Goal: Task Accomplishment & Management: Use online tool/utility

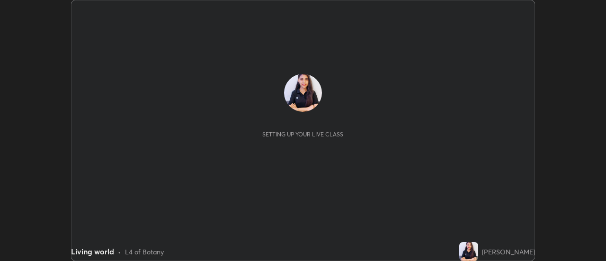
scroll to position [261, 606]
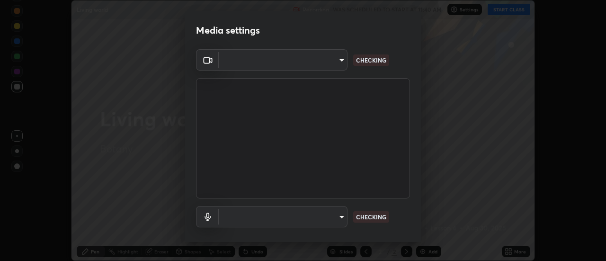
type input "22fd1baf326a4dc2477b81f4db25bcd6a257ae2ff3fe6e8918437301c5c1cc95"
type input "default"
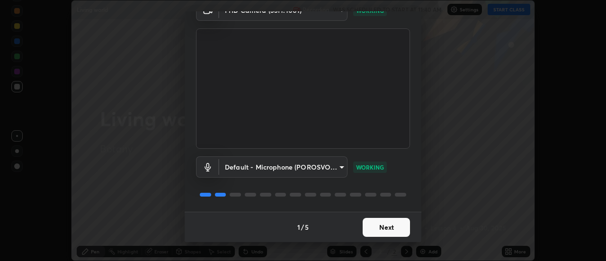
click at [379, 224] on button "Next" at bounding box center [386, 227] width 47 height 19
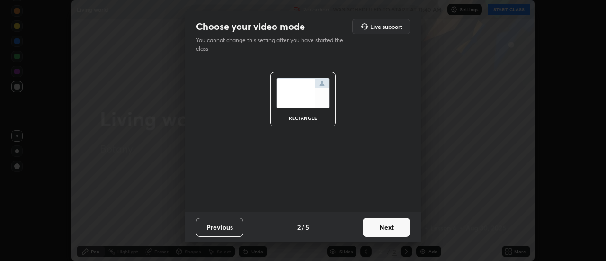
click at [382, 228] on button "Next" at bounding box center [386, 227] width 47 height 19
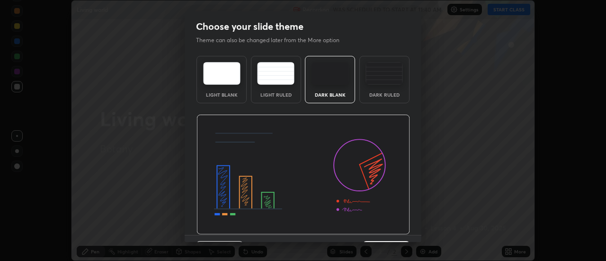
scroll to position [23, 0]
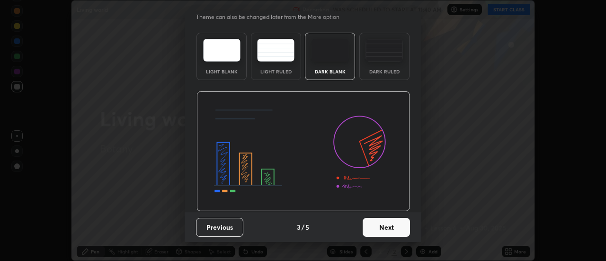
click at [384, 230] on button "Next" at bounding box center [386, 227] width 47 height 19
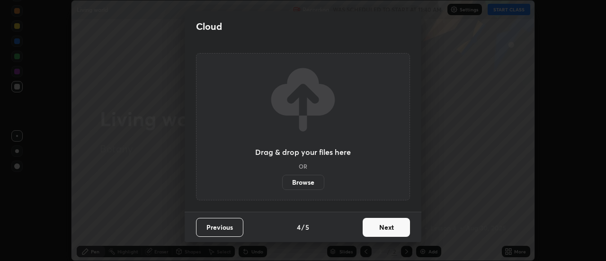
scroll to position [0, 0]
click at [387, 229] on button "Next" at bounding box center [386, 227] width 47 height 19
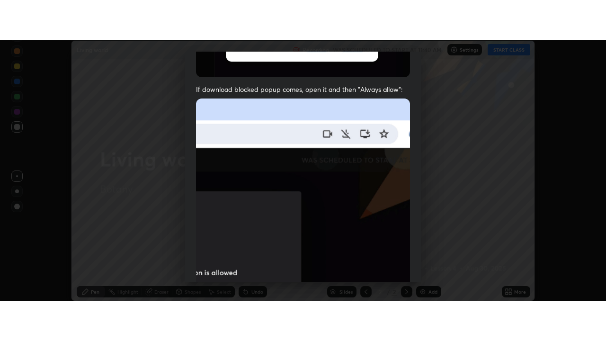
scroll to position [243, 0]
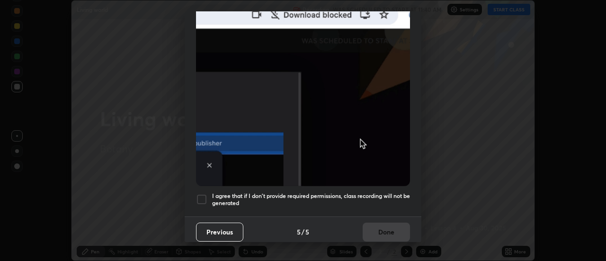
click at [207, 194] on div at bounding box center [201, 199] width 11 height 11
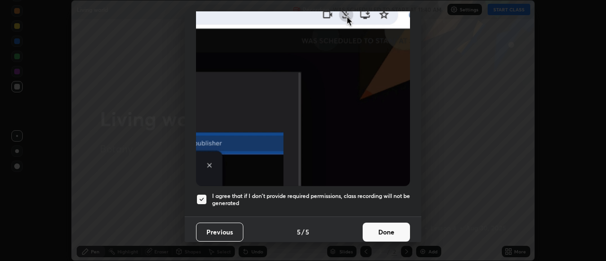
click at [390, 231] on button "Done" at bounding box center [386, 231] width 47 height 19
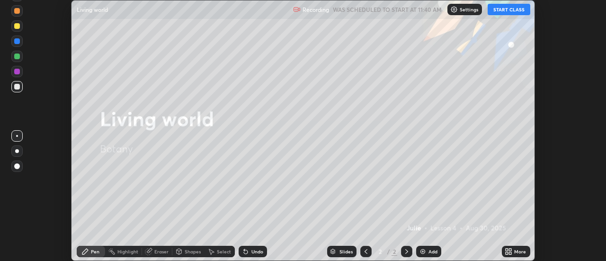
click at [435, 254] on div "Add" at bounding box center [432, 251] width 9 height 5
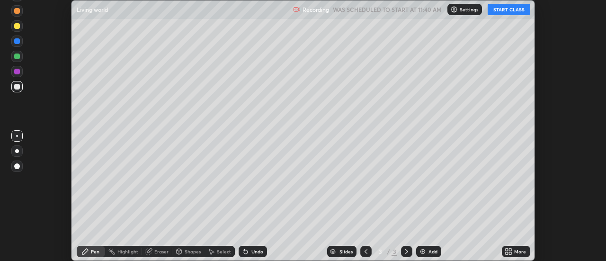
click at [514, 249] on div "More" at bounding box center [520, 251] width 12 height 5
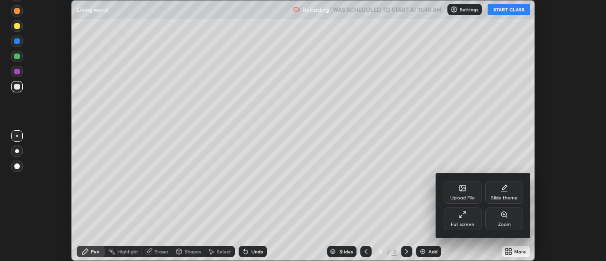
click at [463, 220] on div "Full screen" at bounding box center [462, 218] width 38 height 23
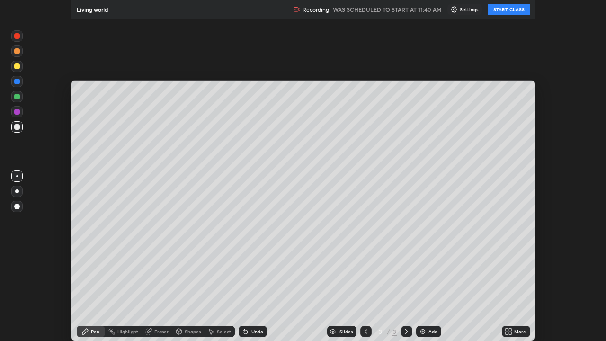
scroll to position [341, 606]
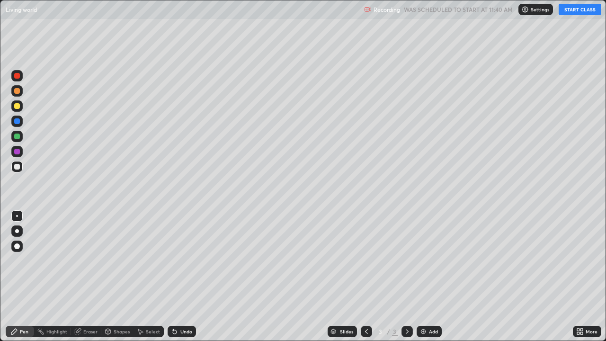
click at [18, 168] on div at bounding box center [17, 167] width 6 height 6
click at [16, 91] on div at bounding box center [17, 91] width 6 height 6
click at [17, 108] on div at bounding box center [17, 106] width 6 height 6
click at [575, 10] on button "START CLASS" at bounding box center [580, 9] width 43 height 11
click at [18, 169] on div at bounding box center [17, 167] width 6 height 6
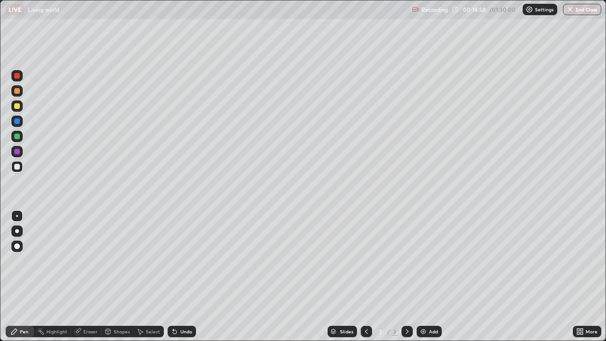
click at [419, 260] on img at bounding box center [423, 332] width 8 height 8
click at [410, 260] on div at bounding box center [406, 331] width 11 height 11
click at [418, 260] on div "Add" at bounding box center [429, 331] width 25 height 11
click at [417, 260] on div "Add" at bounding box center [429, 331] width 25 height 11
click at [423, 260] on img at bounding box center [423, 332] width 8 height 8
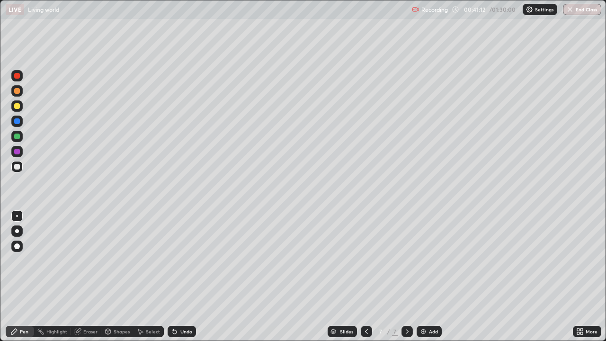
click at [17, 106] on div at bounding box center [17, 106] width 6 height 6
click at [15, 168] on div at bounding box center [17, 167] width 6 height 6
click at [82, 260] on div "Eraser" at bounding box center [86, 331] width 30 height 11
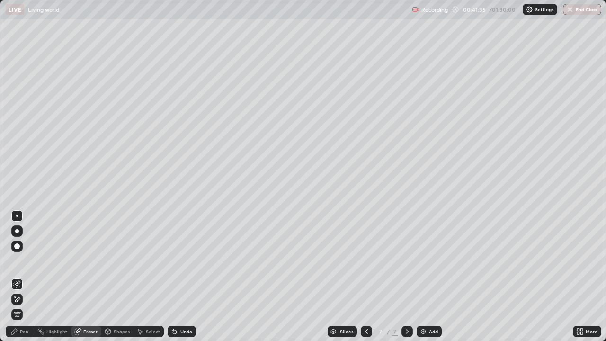
click at [22, 260] on div "Pen" at bounding box center [24, 331] width 9 height 5
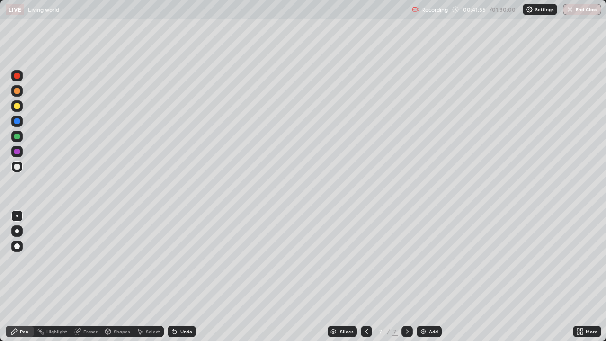
click at [80, 260] on icon at bounding box center [78, 332] width 8 height 8
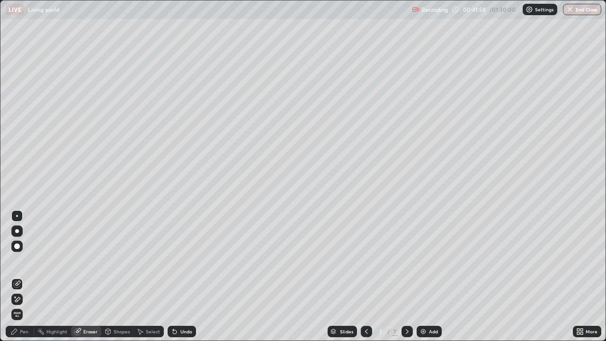
click at [22, 260] on div "Pen" at bounding box center [24, 331] width 9 height 5
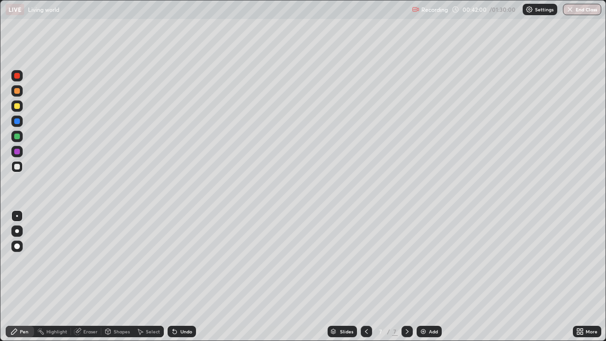
click at [18, 139] on div at bounding box center [17, 136] width 6 height 6
click at [18, 247] on div at bounding box center [17, 246] width 6 height 6
click at [17, 106] on div at bounding box center [17, 106] width 6 height 6
click at [17, 216] on div at bounding box center [17, 216] width 2 height 2
click at [17, 167] on div at bounding box center [17, 167] width 6 height 6
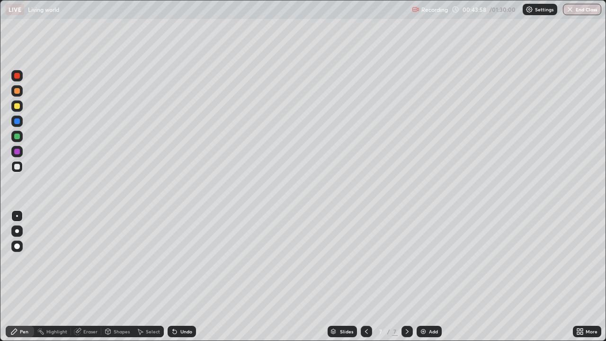
click at [18, 135] on div at bounding box center [17, 136] width 6 height 6
click at [18, 168] on div at bounding box center [17, 167] width 6 height 6
click at [18, 106] on div at bounding box center [17, 106] width 6 height 6
click at [81, 260] on div "Eraser" at bounding box center [86, 331] width 30 height 11
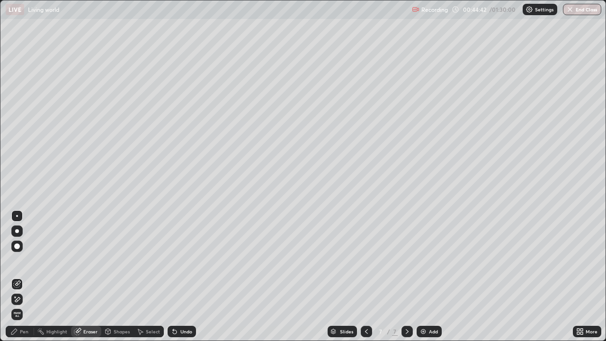
click at [24, 260] on div "Pen" at bounding box center [24, 331] width 9 height 5
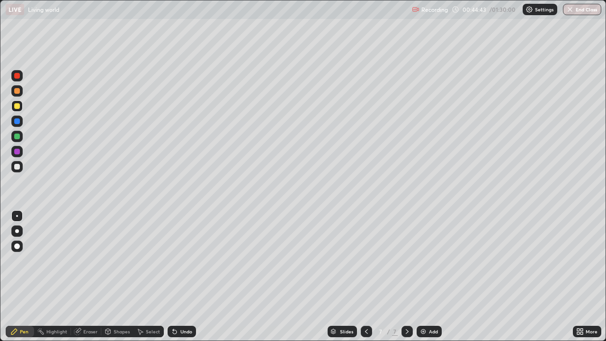
click at [18, 166] on div at bounding box center [17, 167] width 6 height 6
click at [18, 137] on div at bounding box center [17, 136] width 6 height 6
click at [18, 167] on div at bounding box center [17, 167] width 6 height 6
click at [19, 91] on div at bounding box center [17, 91] width 6 height 6
click at [17, 168] on div at bounding box center [17, 167] width 6 height 6
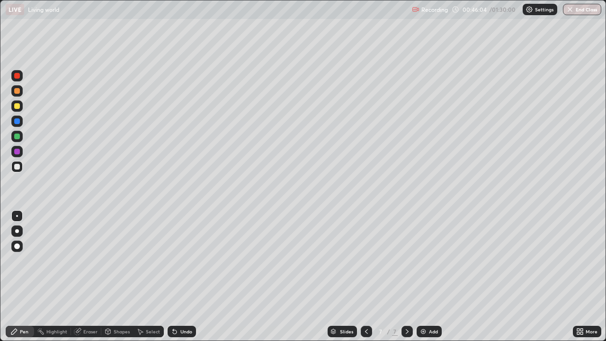
click at [19, 89] on div at bounding box center [17, 91] width 6 height 6
click at [83, 260] on div "Eraser" at bounding box center [90, 331] width 14 height 5
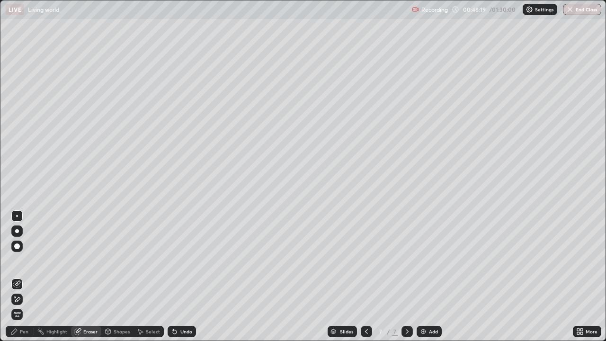
click at [25, 260] on div "Pen" at bounding box center [24, 331] width 9 height 5
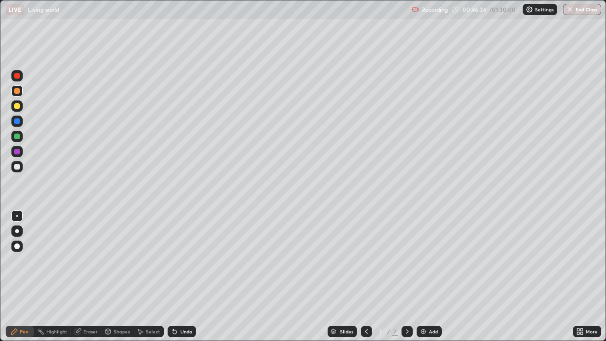
click at [83, 260] on div "Eraser" at bounding box center [86, 331] width 30 height 11
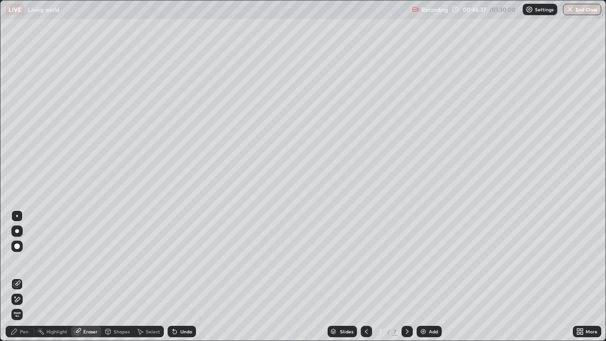
click at [20, 260] on div "Pen" at bounding box center [24, 331] width 9 height 5
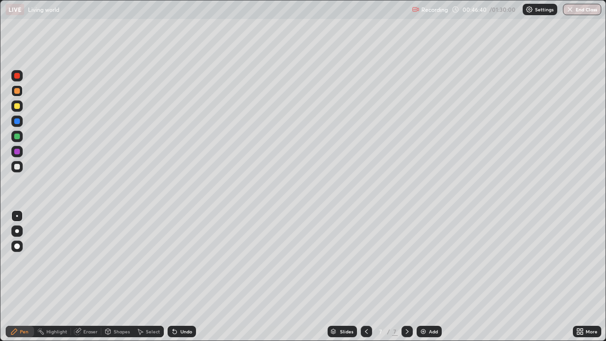
click at [17, 167] on div at bounding box center [17, 167] width 6 height 6
click at [15, 80] on div at bounding box center [16, 75] width 11 height 11
click at [17, 92] on div at bounding box center [17, 91] width 6 height 6
click at [80, 260] on icon at bounding box center [78, 332] width 8 height 8
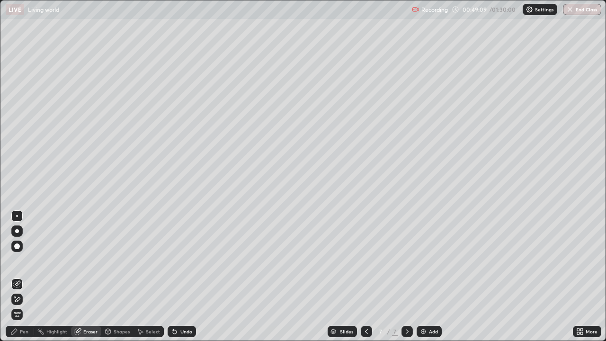
click at [21, 260] on div "Pen" at bounding box center [20, 331] width 28 height 11
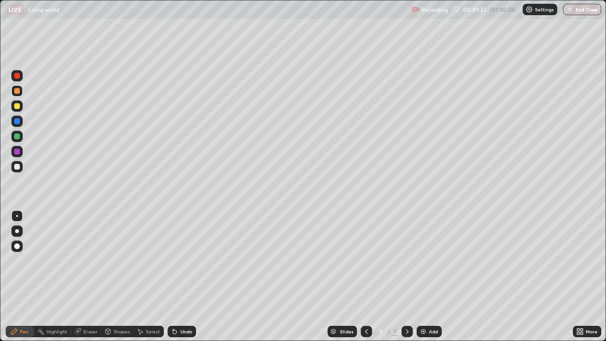
click at [15, 165] on div at bounding box center [17, 167] width 6 height 6
click at [422, 260] on img at bounding box center [423, 332] width 8 height 8
click at [18, 168] on div at bounding box center [17, 167] width 6 height 6
click at [16, 106] on div at bounding box center [17, 106] width 6 height 6
click at [83, 260] on div "Eraser" at bounding box center [90, 331] width 14 height 5
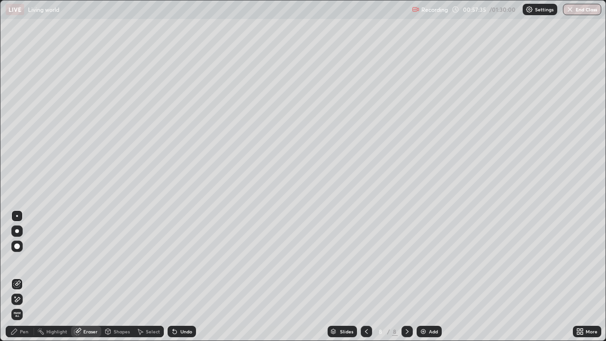
click at [18, 260] on div "Pen" at bounding box center [20, 331] width 28 height 11
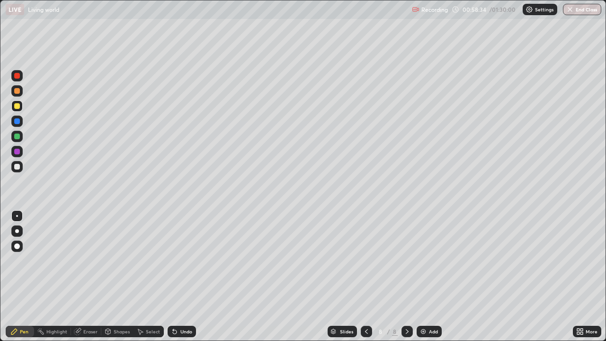
click at [16, 165] on div at bounding box center [17, 167] width 6 height 6
click at [85, 260] on div "Eraser" at bounding box center [86, 331] width 30 height 11
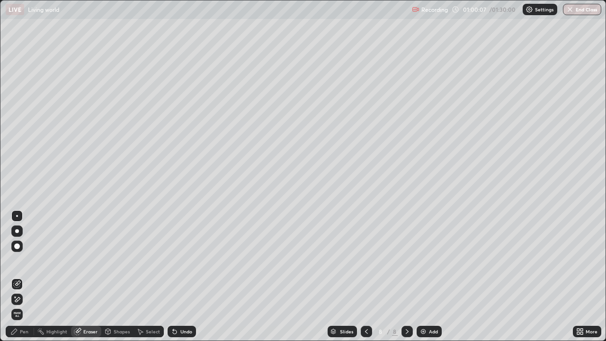
click at [20, 260] on div "Pen" at bounding box center [24, 331] width 9 height 5
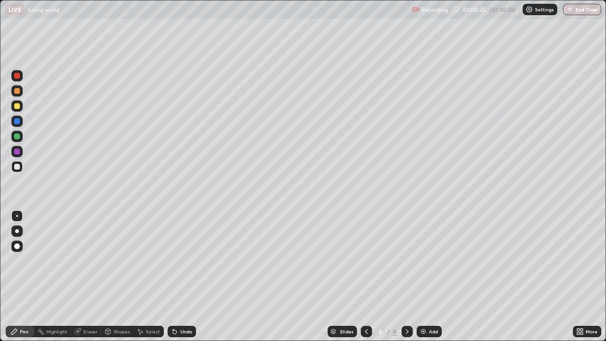
click at [17, 106] on div at bounding box center [17, 106] width 6 height 6
click at [16, 91] on div at bounding box center [17, 91] width 6 height 6
click at [16, 108] on div at bounding box center [17, 106] width 6 height 6
click at [15, 91] on div at bounding box center [17, 91] width 6 height 6
click at [16, 167] on div at bounding box center [17, 167] width 6 height 6
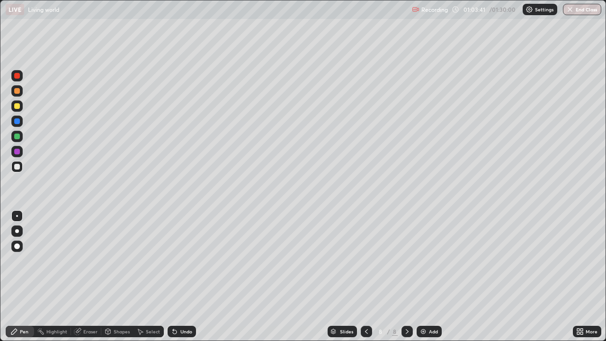
click at [19, 139] on div at bounding box center [17, 136] width 6 height 6
click at [87, 260] on div "Eraser" at bounding box center [90, 331] width 14 height 5
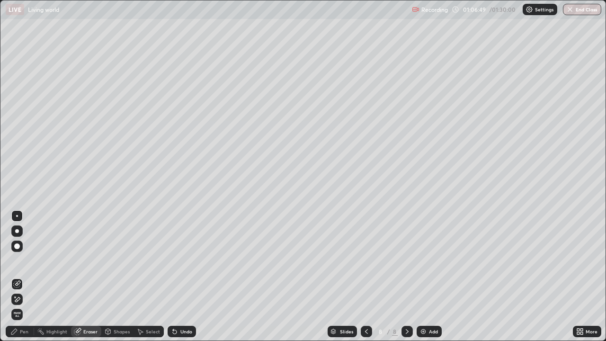
click at [19, 260] on div "Pen" at bounding box center [20, 331] width 28 height 11
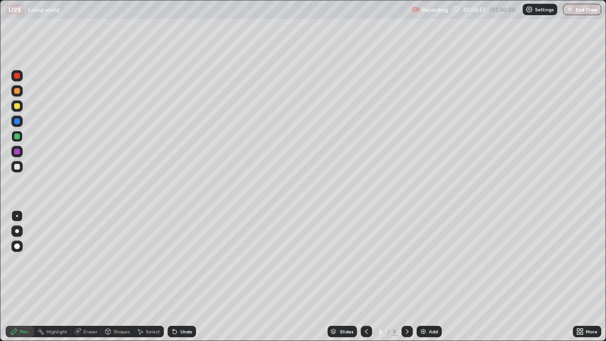
click at [19, 260] on div "Pen" at bounding box center [20, 331] width 28 height 11
click at [84, 260] on div "Eraser" at bounding box center [90, 331] width 14 height 5
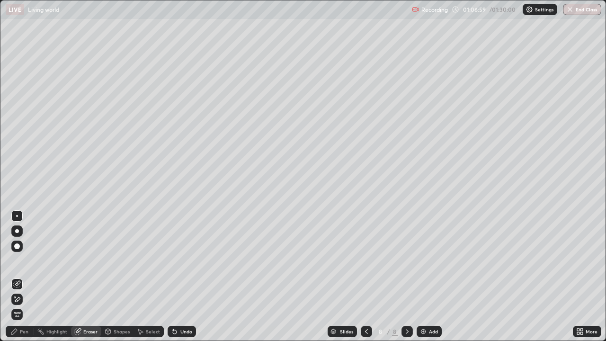
click at [19, 260] on div "Pen" at bounding box center [20, 331] width 28 height 11
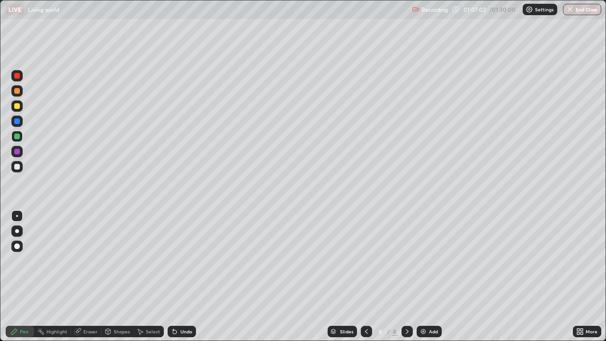
click at [18, 108] on div at bounding box center [17, 106] width 6 height 6
click at [82, 260] on div "Eraser" at bounding box center [86, 331] width 30 height 11
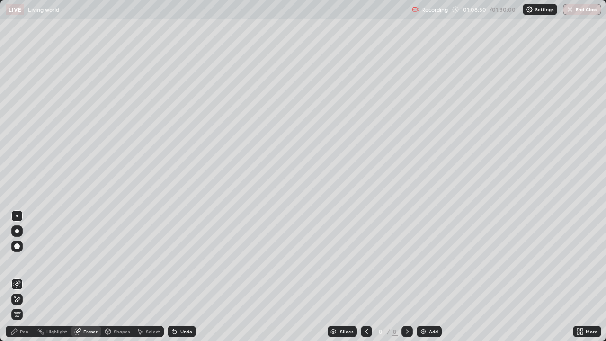
click at [20, 260] on div "Pen" at bounding box center [20, 331] width 28 height 11
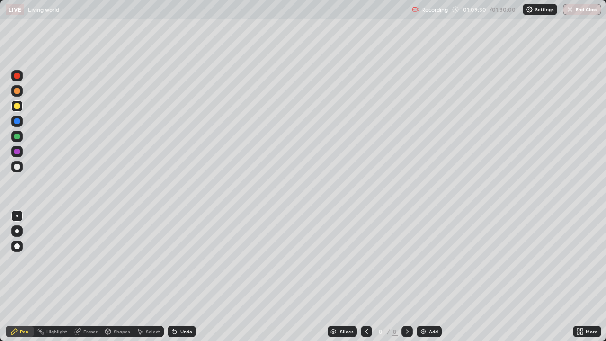
click at [425, 260] on img at bounding box center [423, 332] width 8 height 8
click at [90, 260] on div "Eraser" at bounding box center [90, 331] width 14 height 5
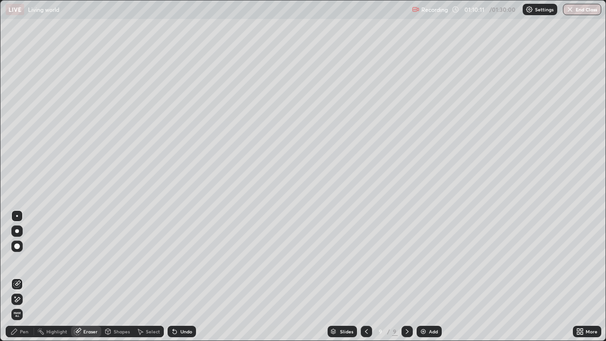
click at [26, 260] on div "Pen" at bounding box center [24, 331] width 9 height 5
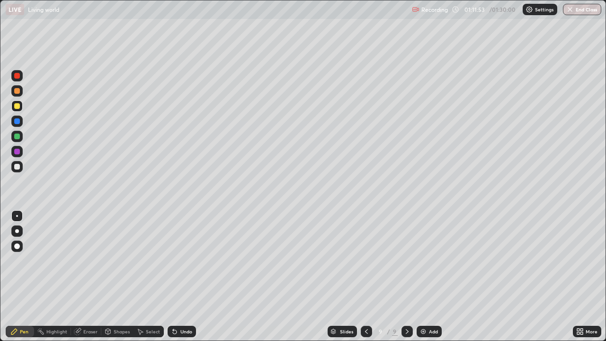
click at [17, 169] on div at bounding box center [17, 167] width 6 height 6
click at [88, 260] on div "Eraser" at bounding box center [90, 331] width 14 height 5
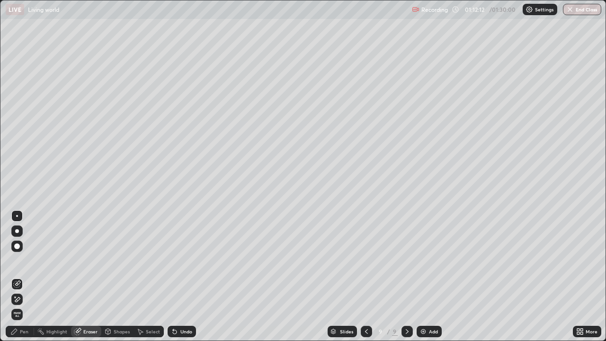
click at [30, 260] on div "Pen" at bounding box center [20, 331] width 28 height 11
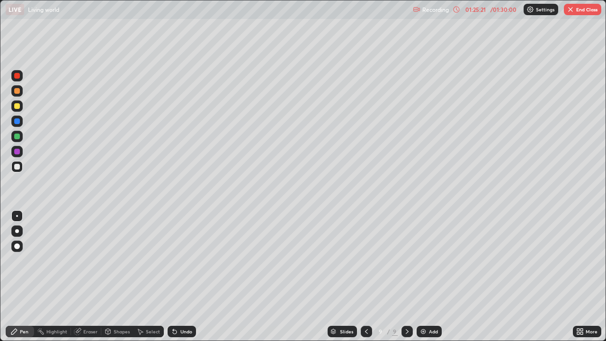
click at [575, 13] on button "End Class" at bounding box center [582, 9] width 37 height 11
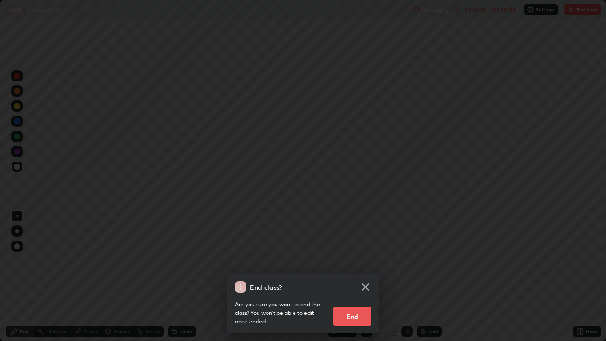
click at [350, 260] on button "End" at bounding box center [352, 316] width 38 height 19
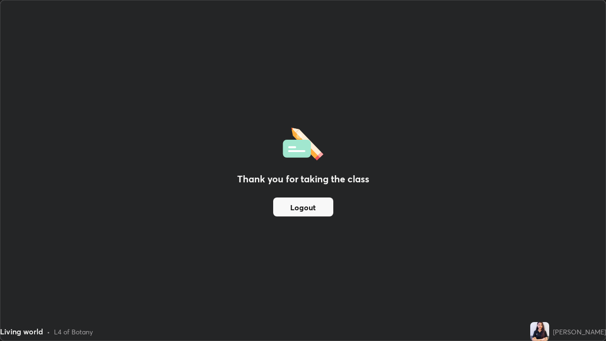
click at [319, 210] on button "Logout" at bounding box center [303, 206] width 60 height 19
